Goal: Task Accomplishment & Management: Manage account settings

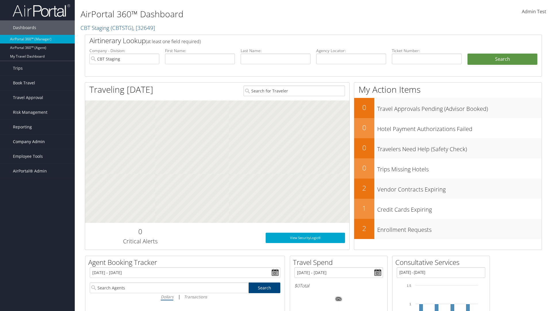
click at [37, 141] on span "Company Admin" at bounding box center [29, 141] width 32 height 14
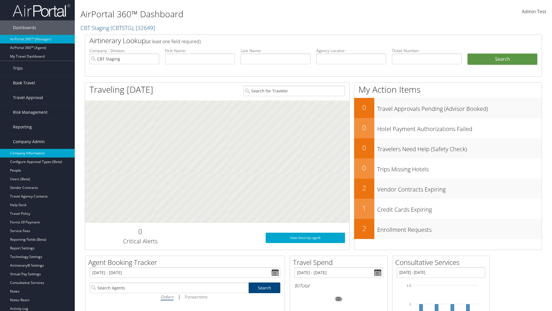
click at [37, 153] on link "Company Information" at bounding box center [37, 153] width 75 height 9
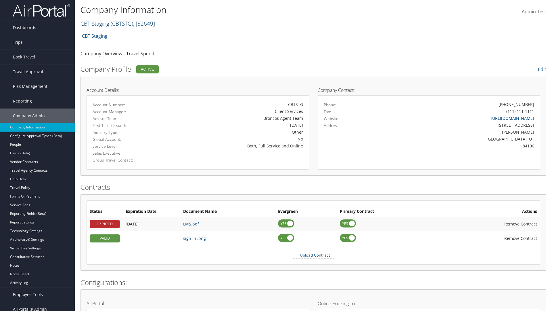
click at [95, 23] on link "CBT Staging ( CBTSTG ) , [ 32649 ]" at bounding box center [118, 24] width 74 height 8
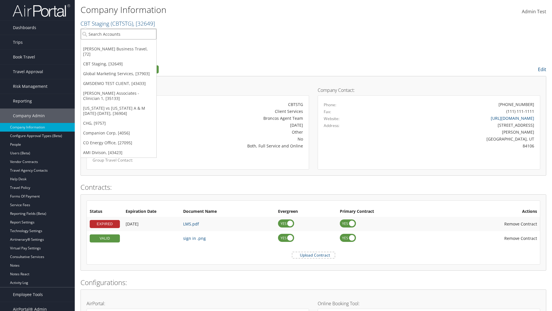
click at [118, 34] on input "search" at bounding box center [119, 34] width 76 height 11
type input "CBTSTG"
click at [118, 45] on div "CBT Staging (CBTSTG), [32649]" at bounding box center [119, 44] width 82 height 5
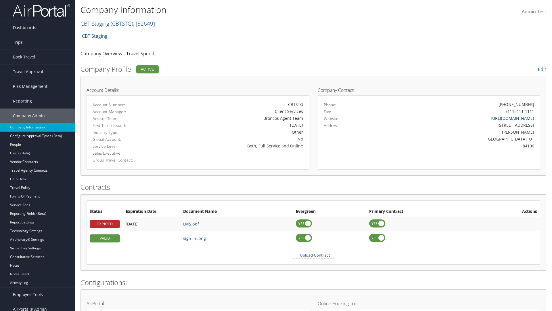
scroll to position [267, 0]
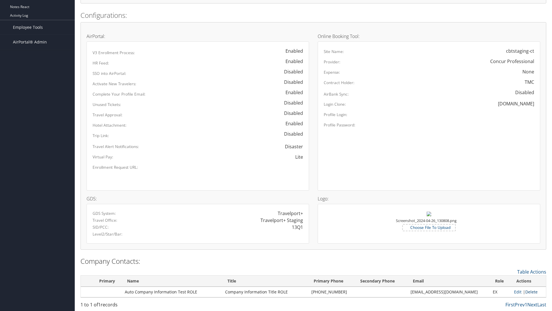
click at [529, 291] on link "Delete" at bounding box center [531, 291] width 12 height 5
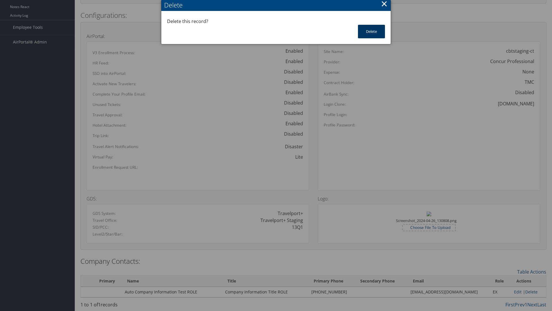
click at [372, 31] on button "Delete" at bounding box center [371, 32] width 27 height 14
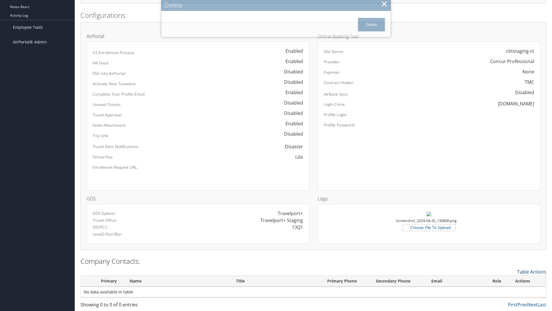
click at [532, 271] on link "Table Actions" at bounding box center [531, 271] width 29 height 6
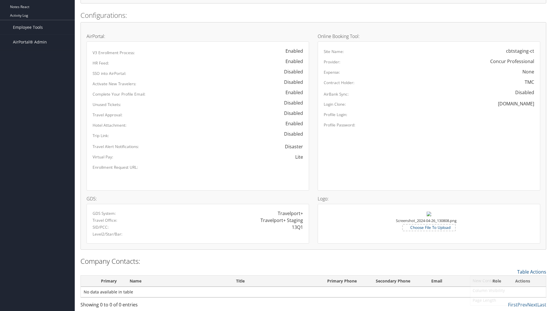
click at [508, 280] on link "New Contact" at bounding box center [508, 280] width 76 height 10
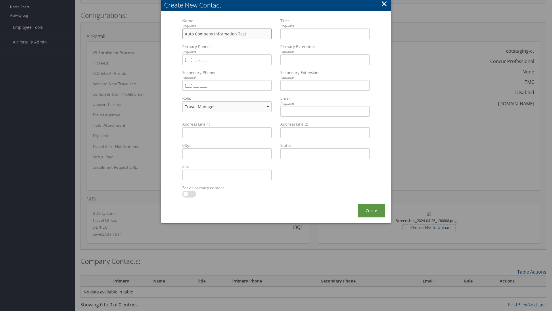
type input "Auto Company Information Test"
type input "Company Information Title"
type input "(8"
